Goal: Task Accomplishment & Management: Manage account settings

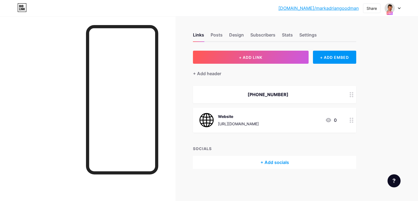
click at [398, 8] on icon at bounding box center [399, 8] width 3 height 2
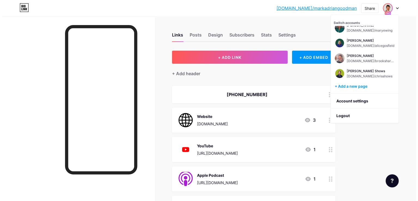
scroll to position [251, 0]
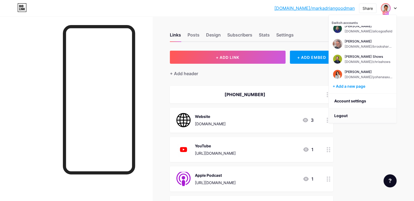
click at [350, 116] on li "Logout" at bounding box center [363, 115] width 68 height 15
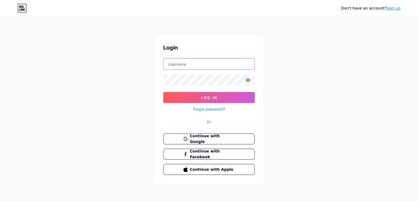
type input "[EMAIL_ADDRESS][DOMAIN_NAME]"
click at [218, 67] on input "[EMAIL_ADDRESS][DOMAIN_NAME]" at bounding box center [209, 64] width 91 height 11
click at [174, 105] on div "Forgot password?" at bounding box center [208, 108] width 91 height 10
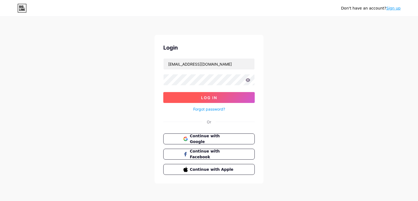
click at [180, 99] on button "Log In" at bounding box center [208, 97] width 91 height 11
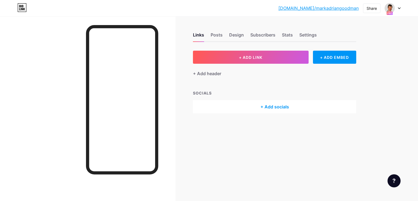
click at [398, 7] on icon at bounding box center [399, 8] width 3 height 2
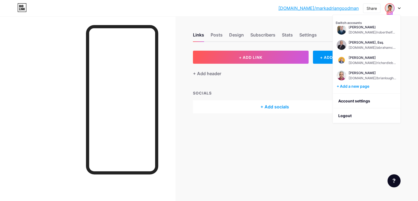
scroll to position [191, 0]
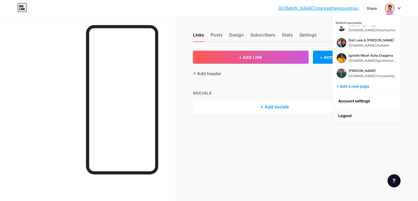
click at [346, 118] on li "Logout" at bounding box center [367, 115] width 68 height 15
click at [340, 117] on li "Logout" at bounding box center [367, 115] width 68 height 15
click at [344, 113] on li "Logout" at bounding box center [367, 115] width 68 height 15
click at [341, 141] on div "Links Posts Design Subscribers Stats Settings + ADD LINK + ADD EMBED + Add head…" at bounding box center [189, 100] width 379 height 201
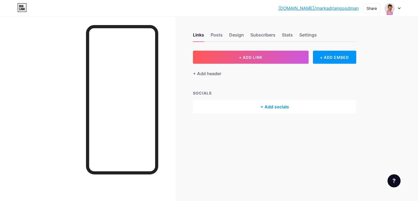
click at [400, 4] on div at bounding box center [393, 8] width 16 height 10
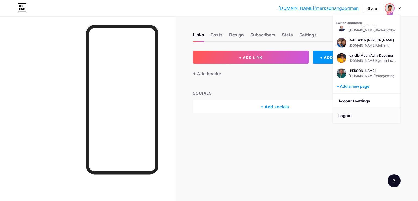
click at [349, 116] on li "Logout" at bounding box center [367, 115] width 68 height 15
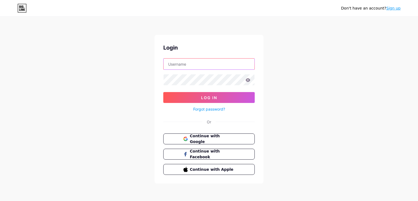
type input "[EMAIL_ADDRESS][DOMAIN_NAME]"
type input "[EMAIL_ADDRESS][PERSON_NAME][DOMAIN_NAME]"
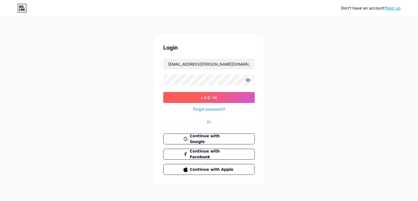
click at [211, 96] on span "Log In" at bounding box center [209, 97] width 16 height 5
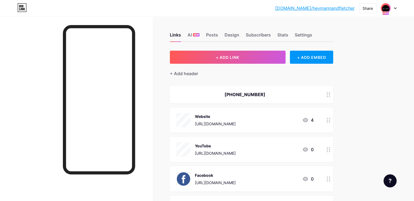
click at [395, 7] on icon at bounding box center [395, 8] width 3 height 2
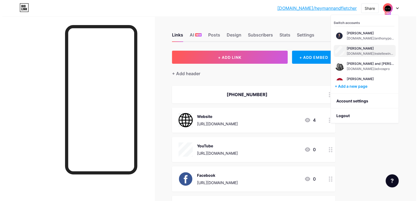
scroll to position [22, 0]
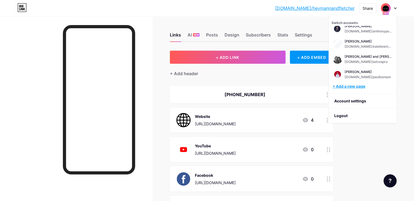
click at [358, 88] on div "+ Add a new page" at bounding box center [363, 86] width 61 height 5
